Goal: Task Accomplishment & Management: Manage account settings

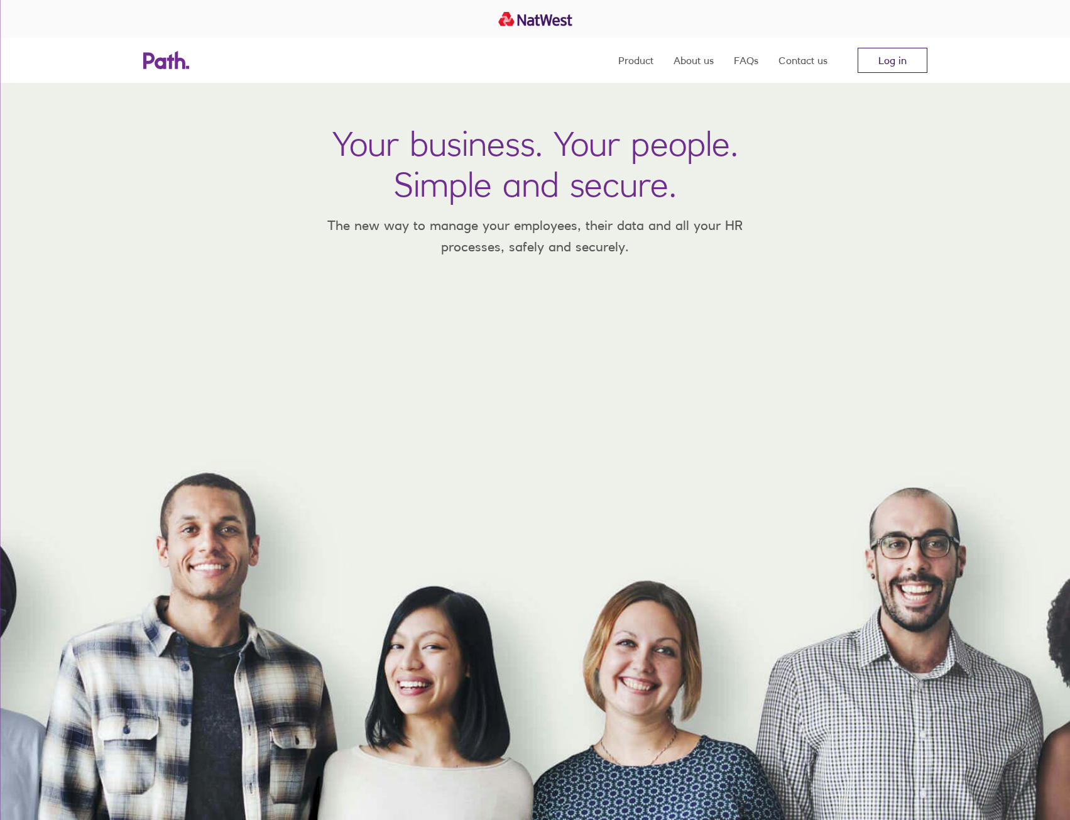
click at [895, 63] on link "Log in" at bounding box center [892, 60] width 70 height 25
click at [922, 59] on link "Log in" at bounding box center [892, 60] width 70 height 25
click at [883, 56] on link "Log in" at bounding box center [892, 60] width 70 height 25
